Goal: Find specific page/section

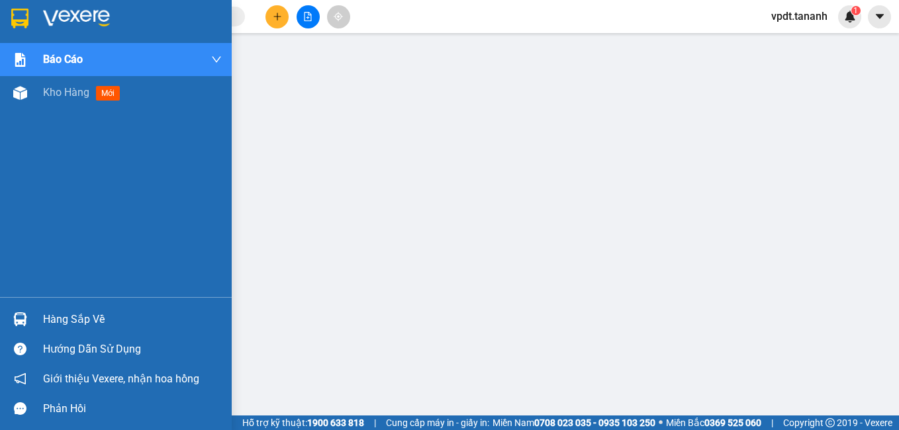
click at [43, 16] on img at bounding box center [76, 19] width 67 height 20
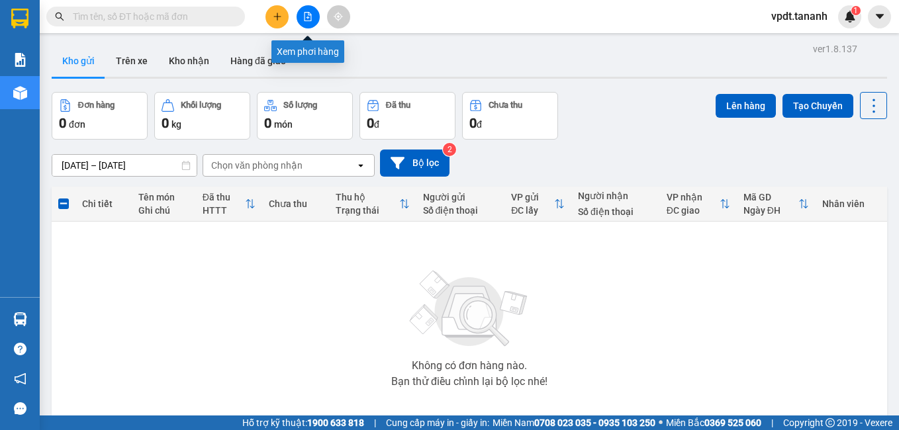
click at [302, 20] on button at bounding box center [307, 16] width 23 height 23
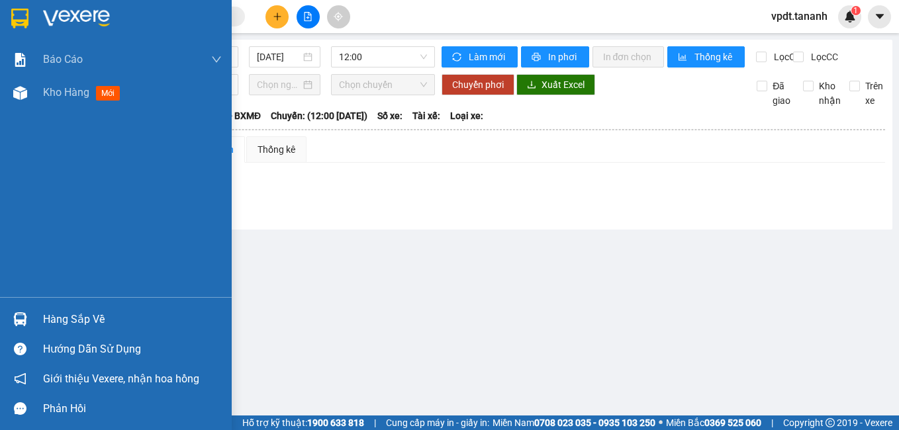
click at [81, 23] on img at bounding box center [76, 19] width 67 height 20
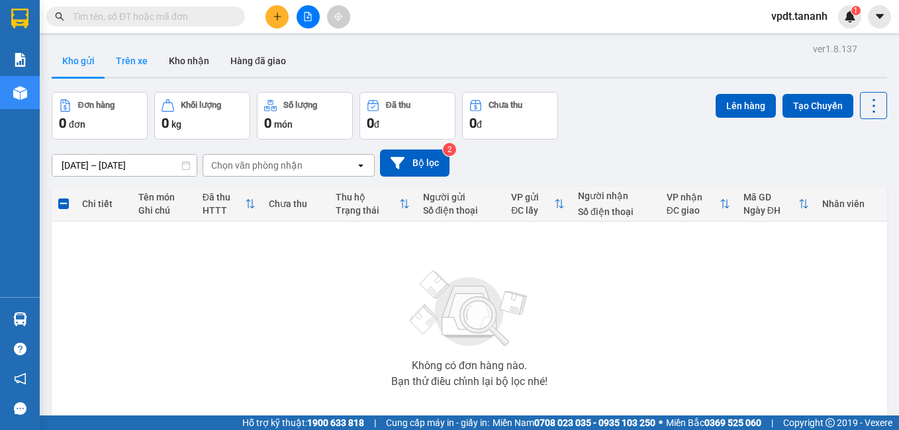
click at [128, 64] on button "Trên xe" at bounding box center [131, 61] width 53 height 32
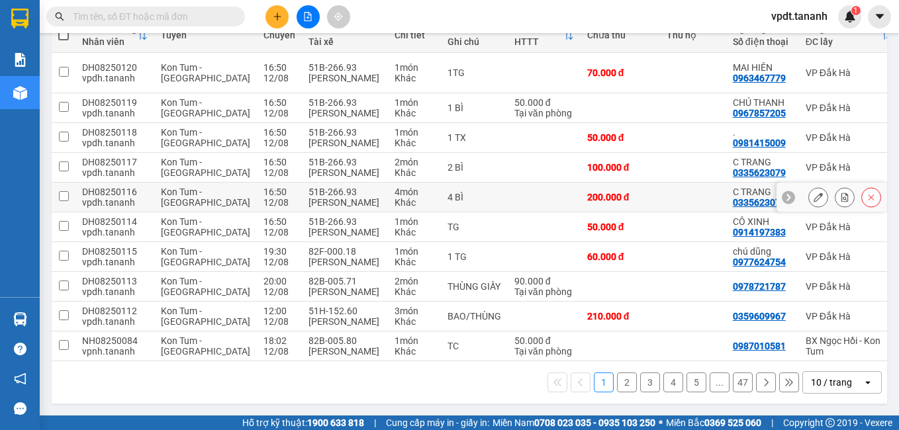
scroll to position [227, 0]
click at [617, 380] on button "2" at bounding box center [627, 383] width 20 height 20
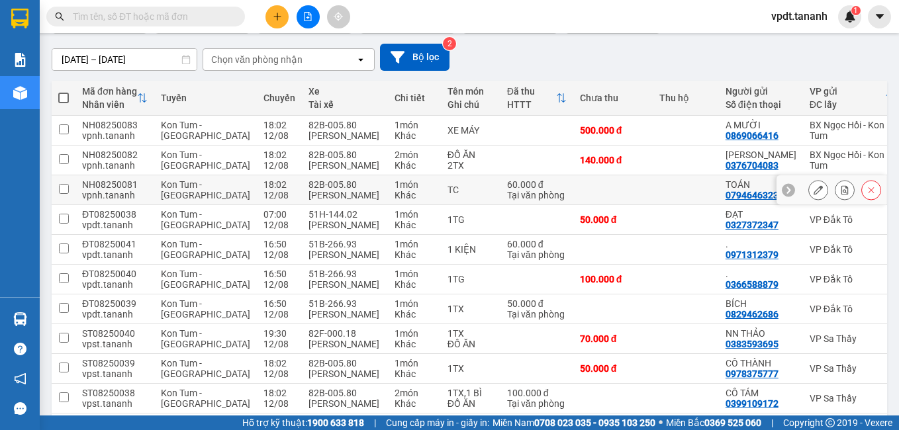
scroll to position [0, 0]
